Goal: Information Seeking & Learning: Learn about a topic

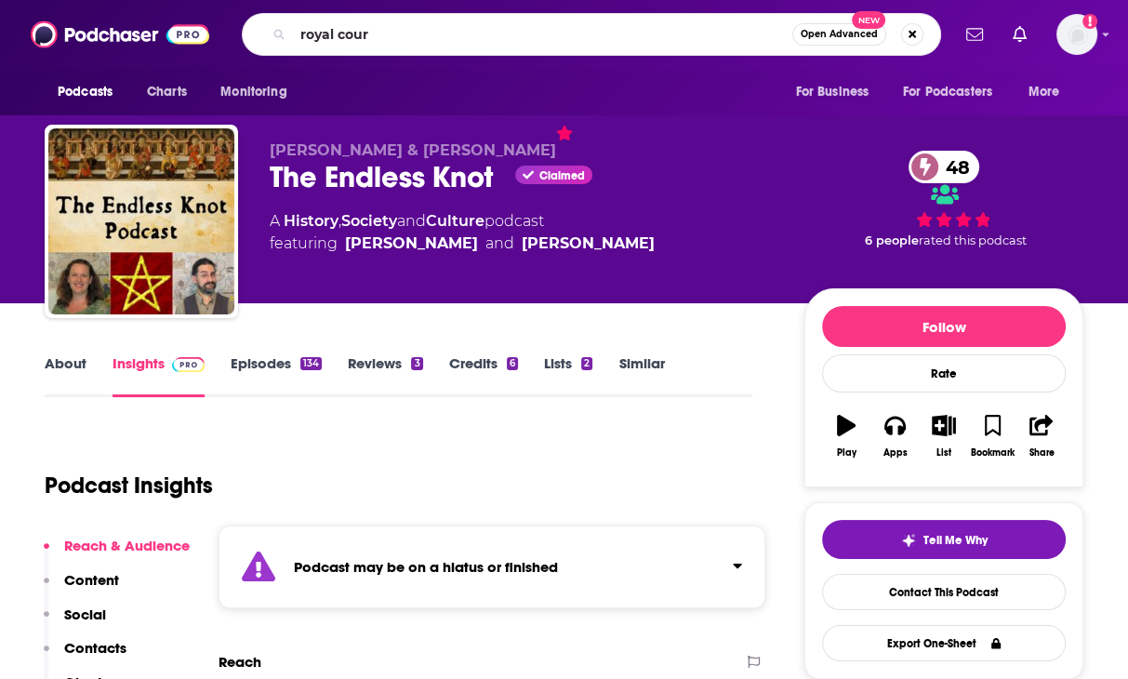
type input "royal court"
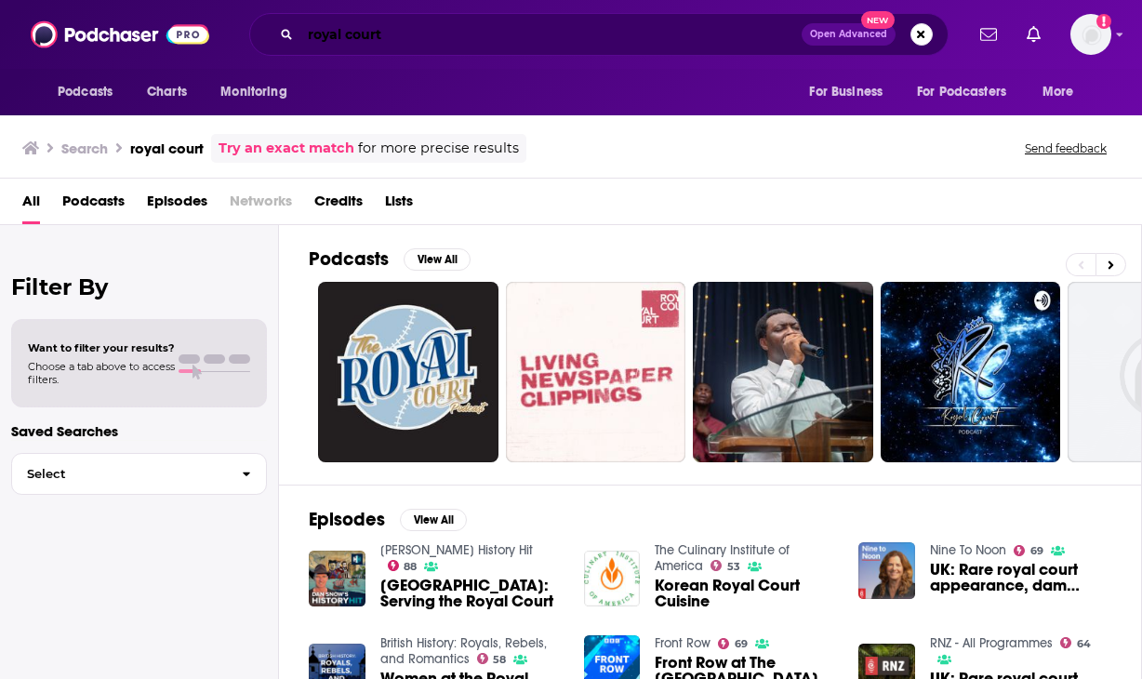
click at [337, 31] on input "royal court" at bounding box center [550, 35] width 501 height 30
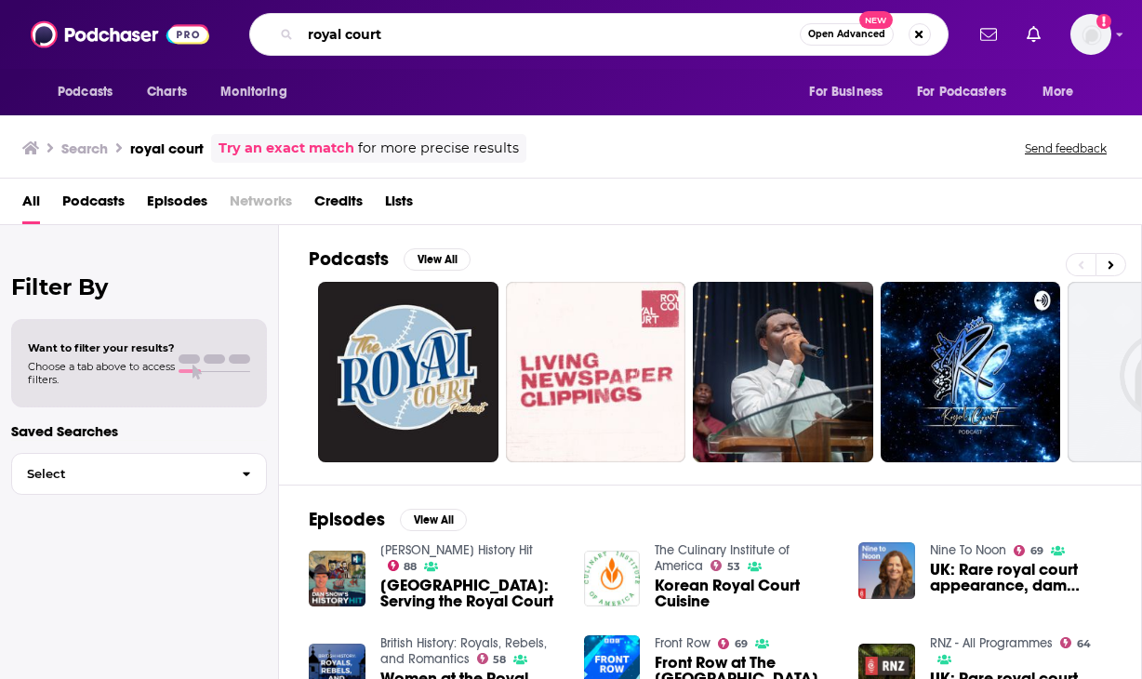
click at [337, 31] on input "royal court" at bounding box center [549, 35] width 499 height 30
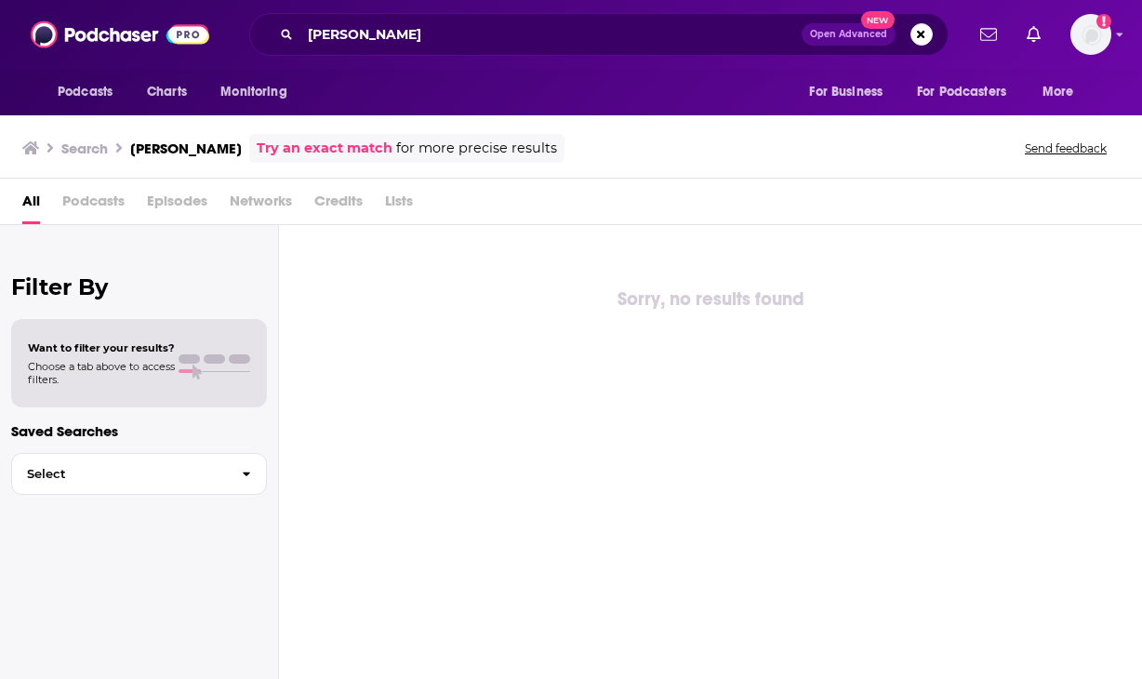
click at [275, 360] on div "Filter By Want to filter your results? Choose a tab above to access filters. Sa…" at bounding box center [139, 564] width 279 height 679
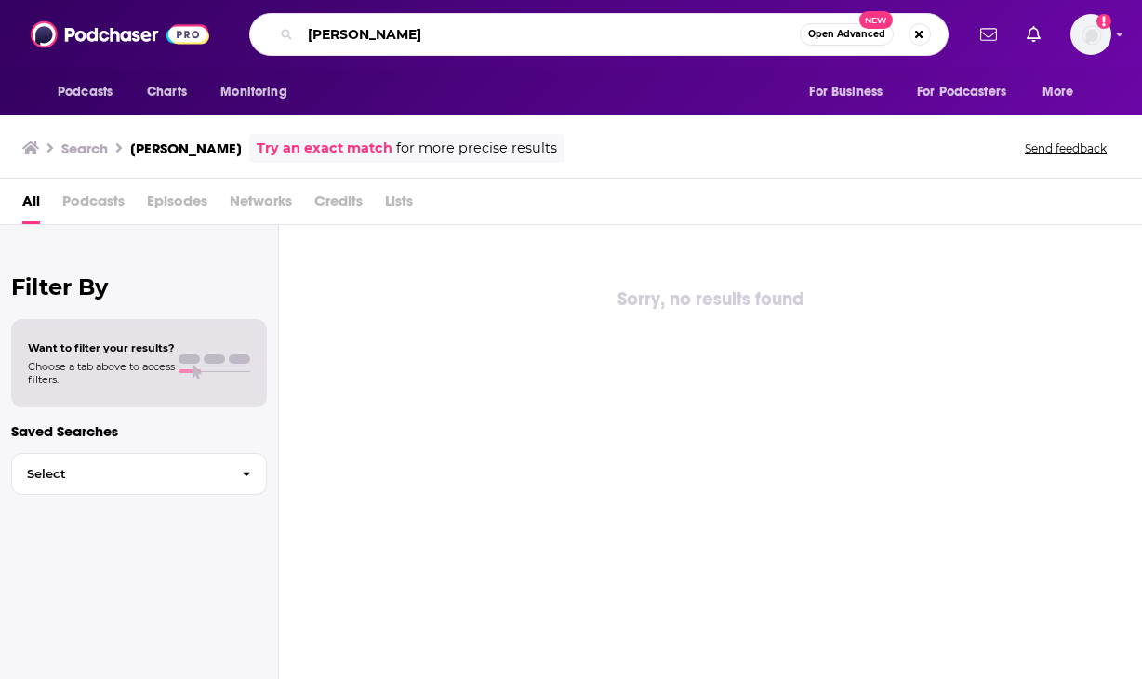
click at [327, 40] on input "[PERSON_NAME]" at bounding box center [549, 35] width 499 height 30
type input "[PERSON_NAME]"
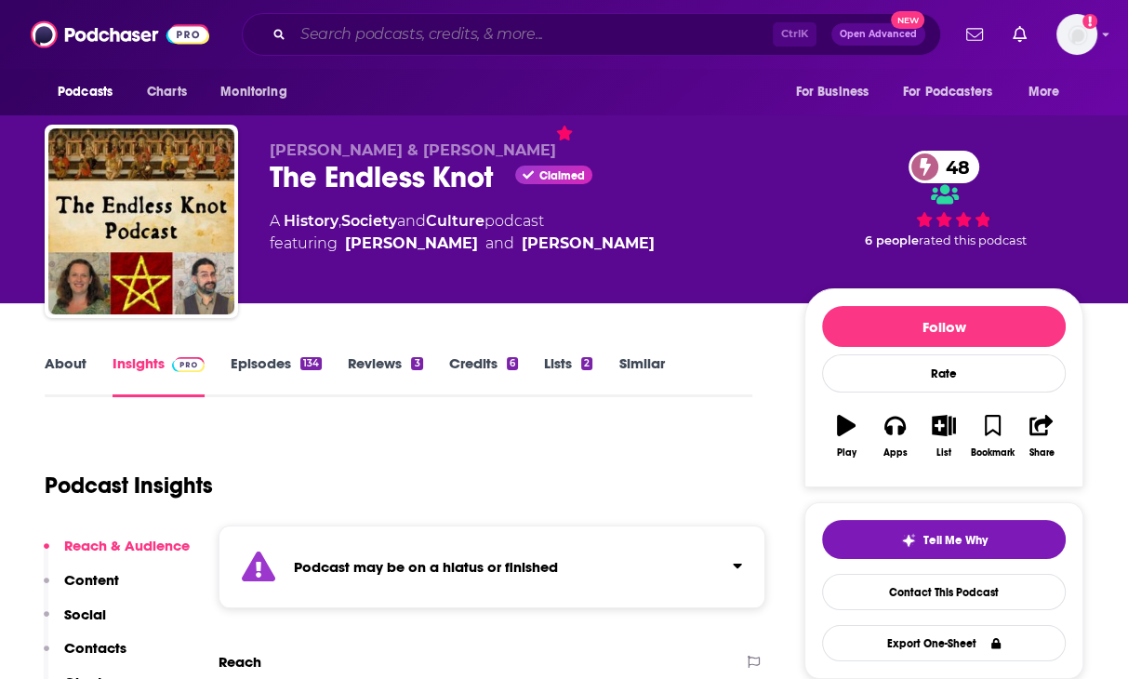
click at [383, 40] on input "Search podcasts, credits, & more..." at bounding box center [533, 35] width 480 height 30
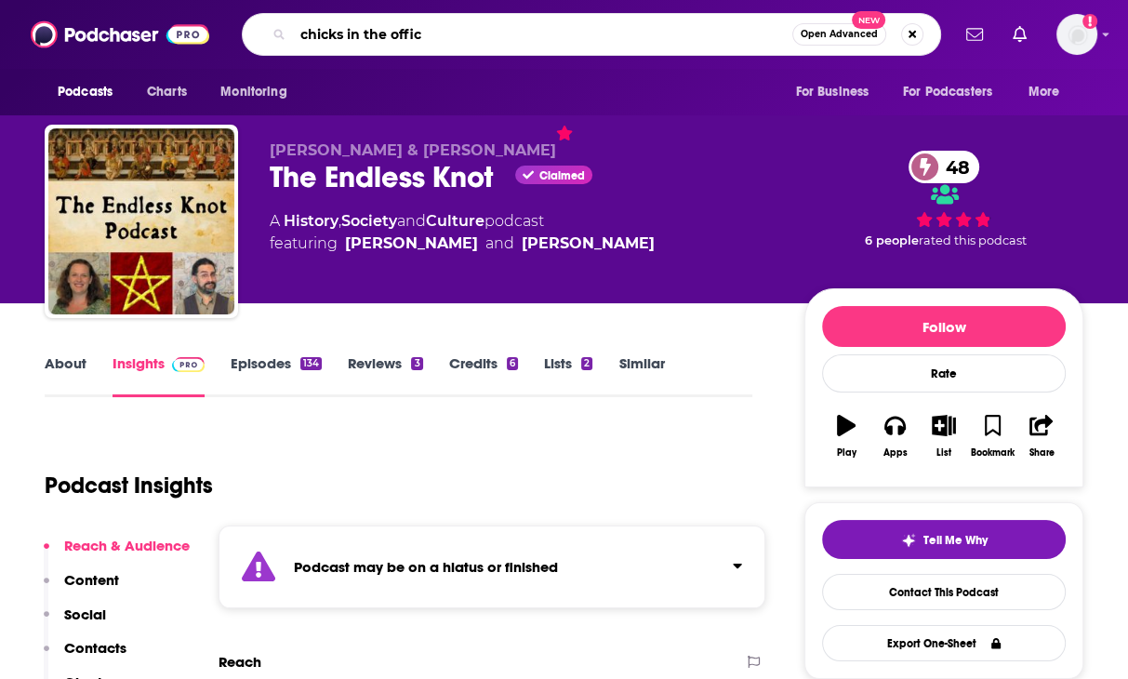
type input "chicks in the office"
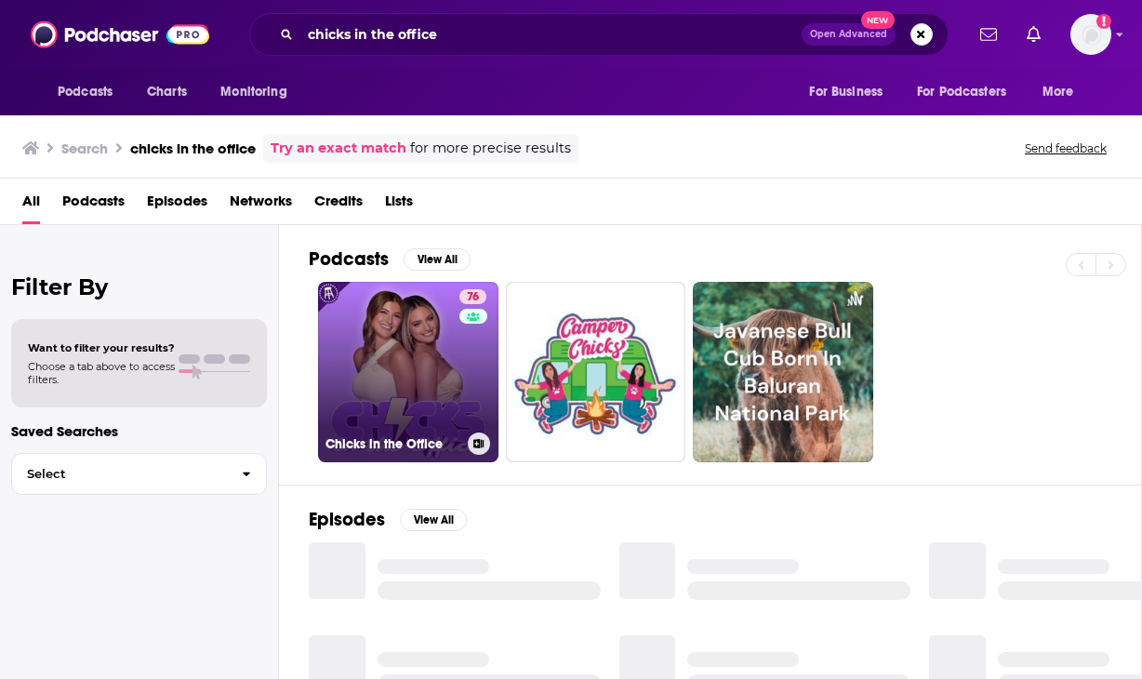
click at [413, 365] on link "76 Chicks in the Office" at bounding box center [408, 372] width 180 height 180
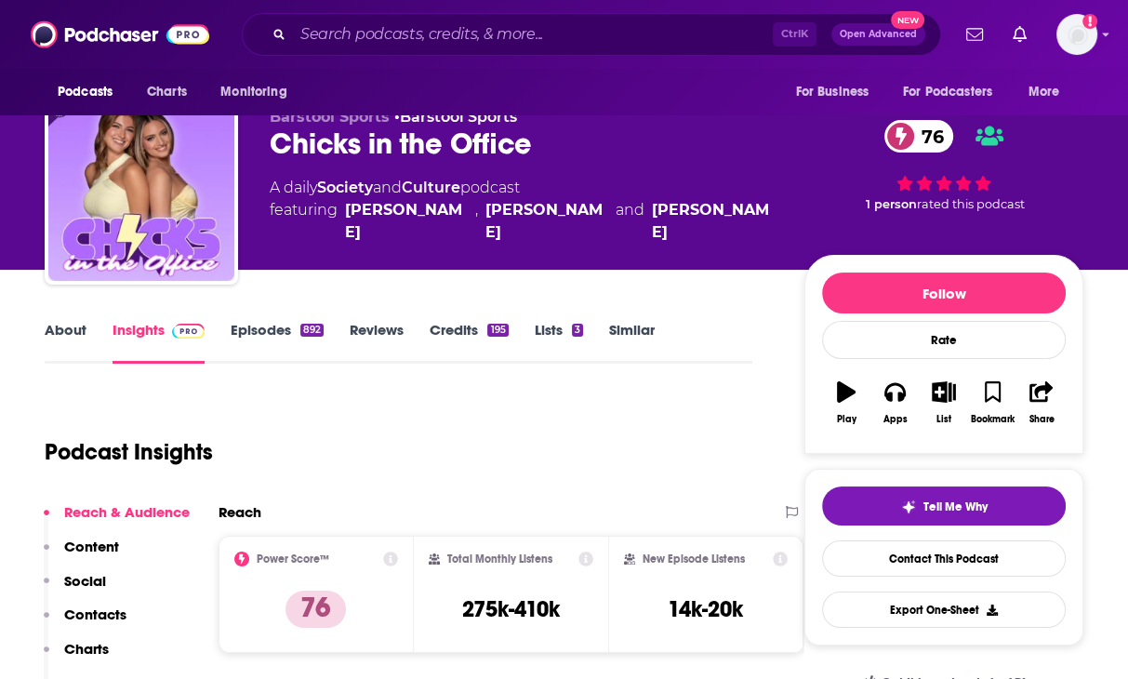
scroll to position [35, 0]
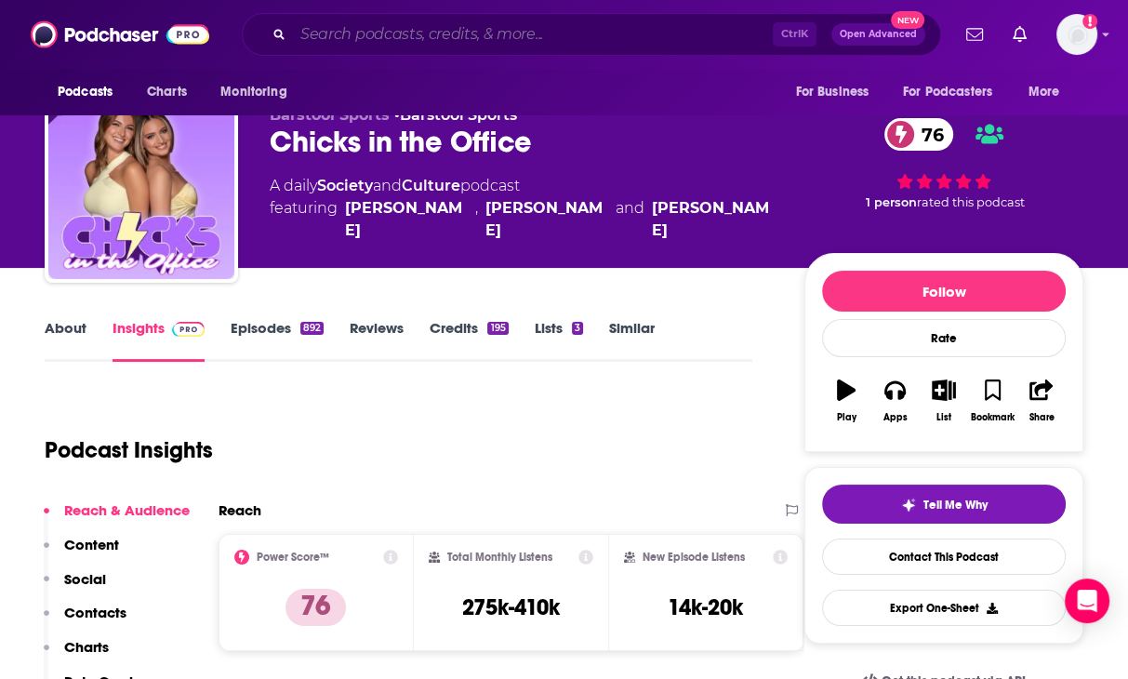
click at [530, 39] on input "Search podcasts, credits, & more..." at bounding box center [533, 35] width 480 height 30
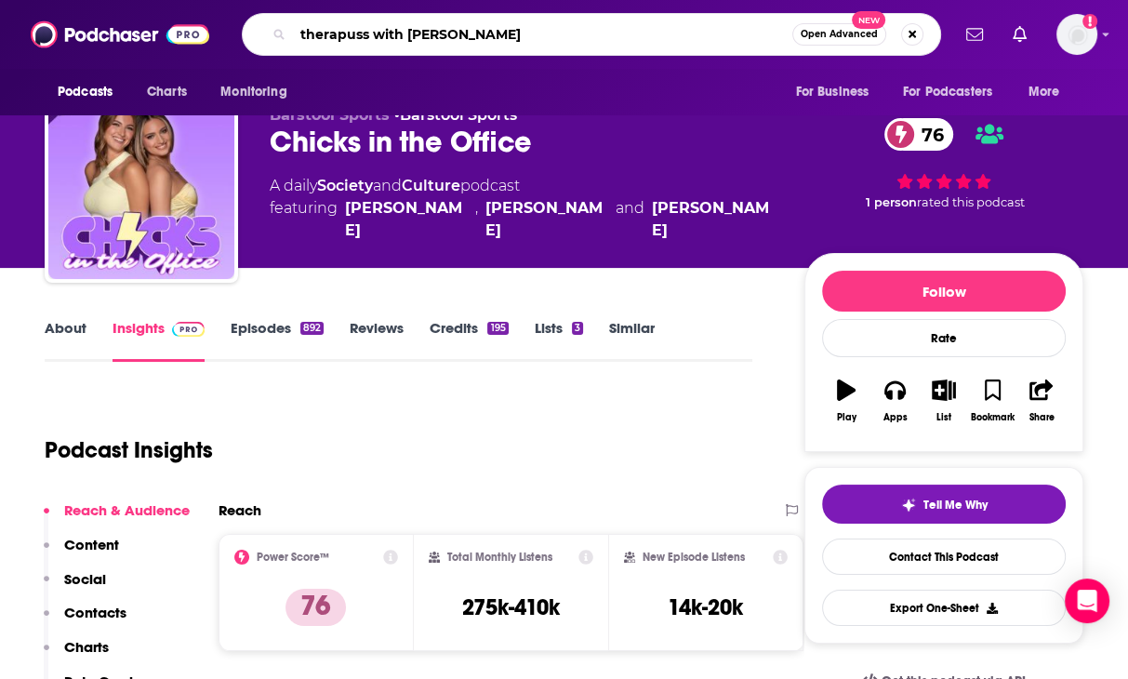
type input "therapuss with jake shane"
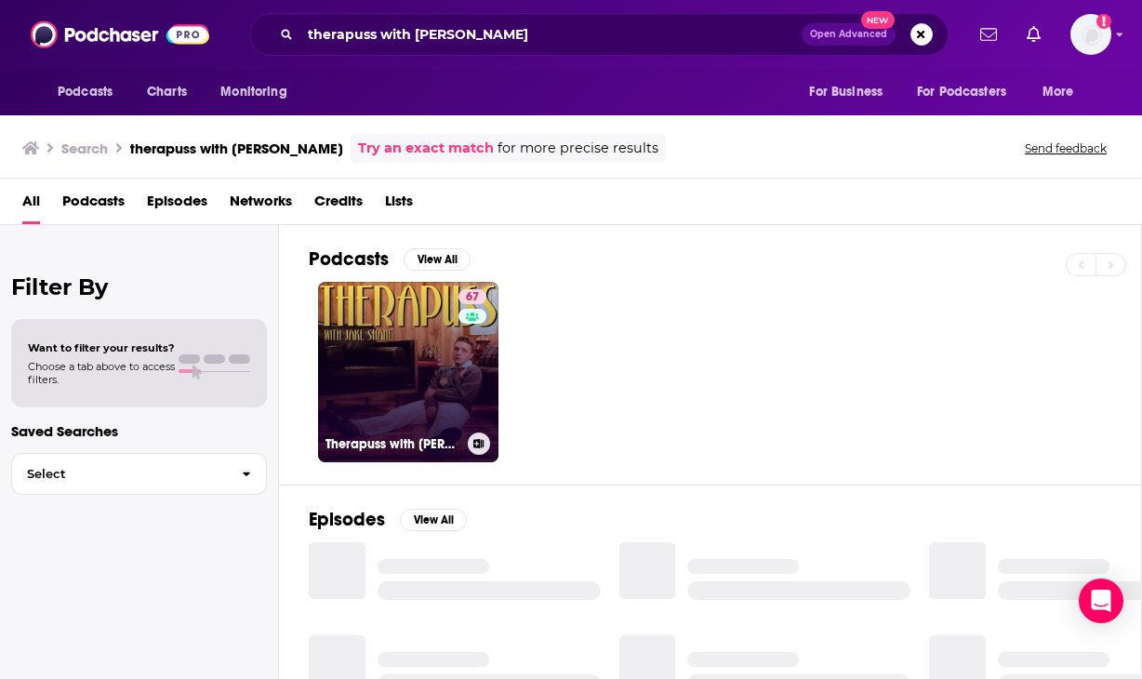
click at [413, 388] on link "67 Therapuss with Jake Shane" at bounding box center [408, 372] width 180 height 180
